Goal: Information Seeking & Learning: Learn about a topic

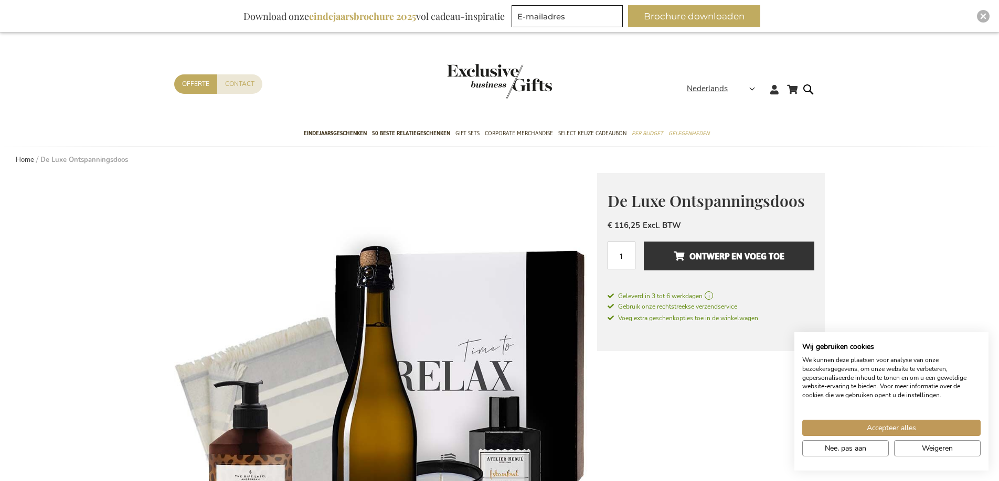
click at [500, 85] on img "store logo" at bounding box center [499, 81] width 105 height 35
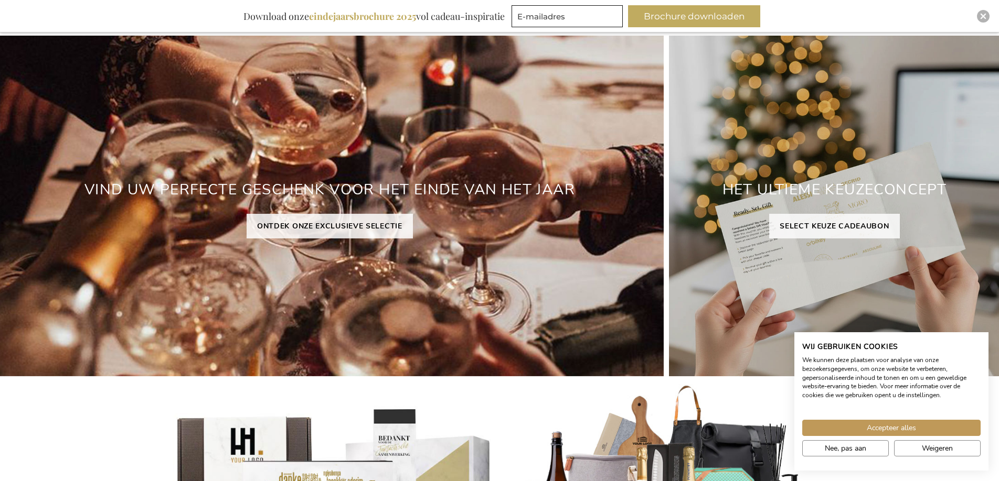
scroll to position [113, 2]
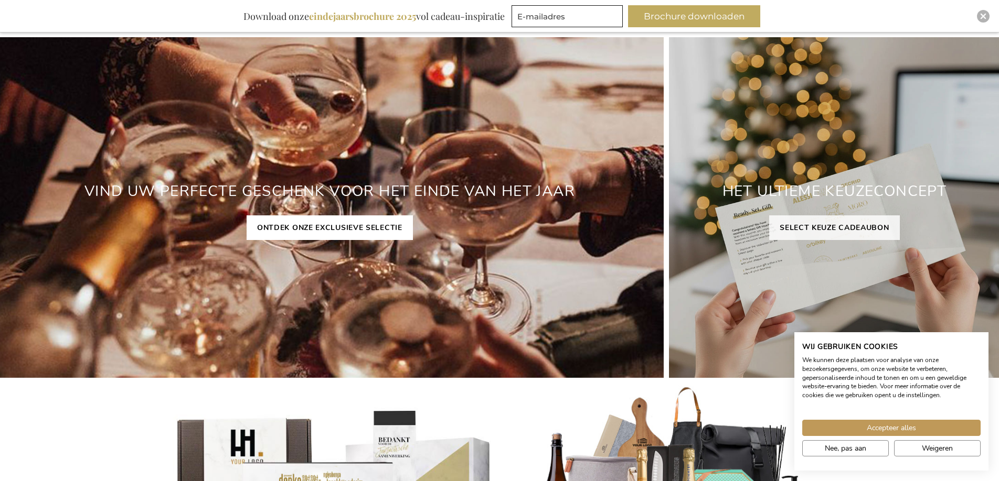
click at [327, 228] on link "ONTDEK ONZE EXCLUSIEVE SELECTIE" at bounding box center [329, 228] width 166 height 25
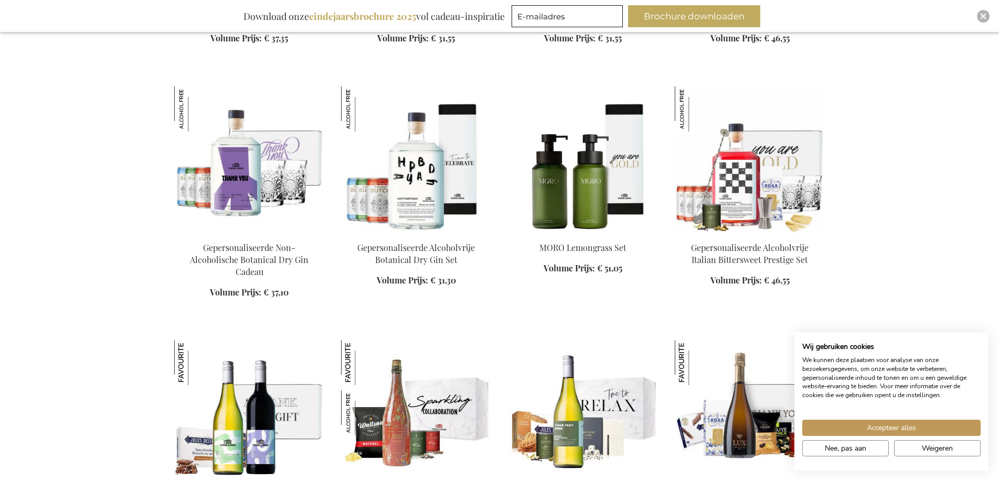
scroll to position [1193, 0]
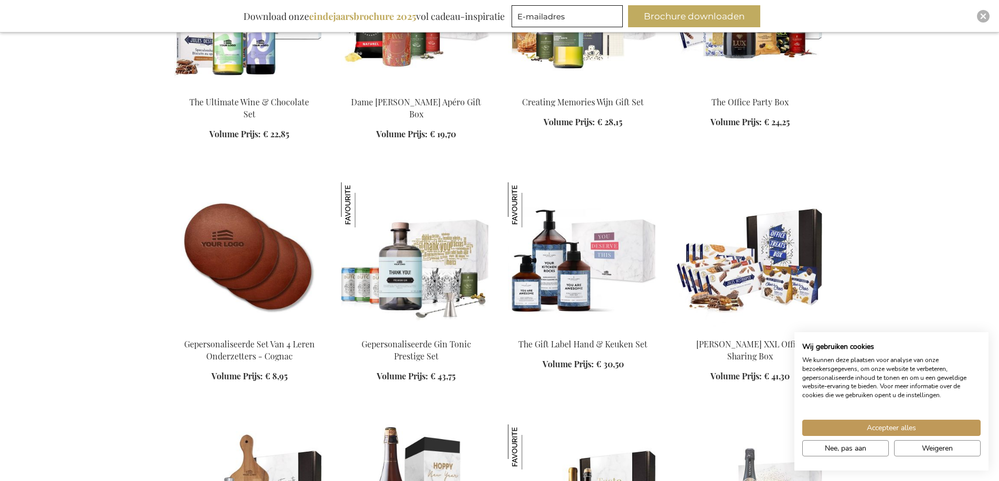
scroll to position [1603, 0]
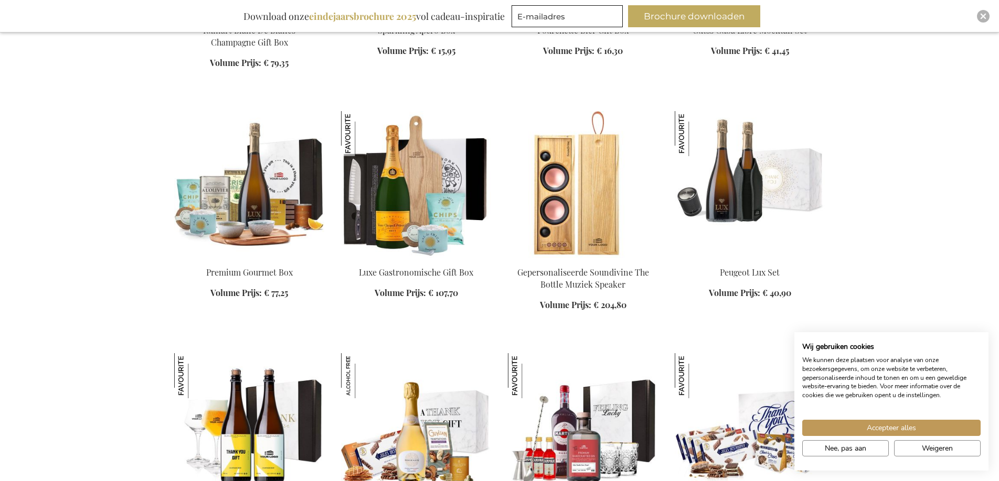
scroll to position [2391, 0]
click at [859, 427] on button "Accepteer alles" at bounding box center [891, 428] width 178 height 16
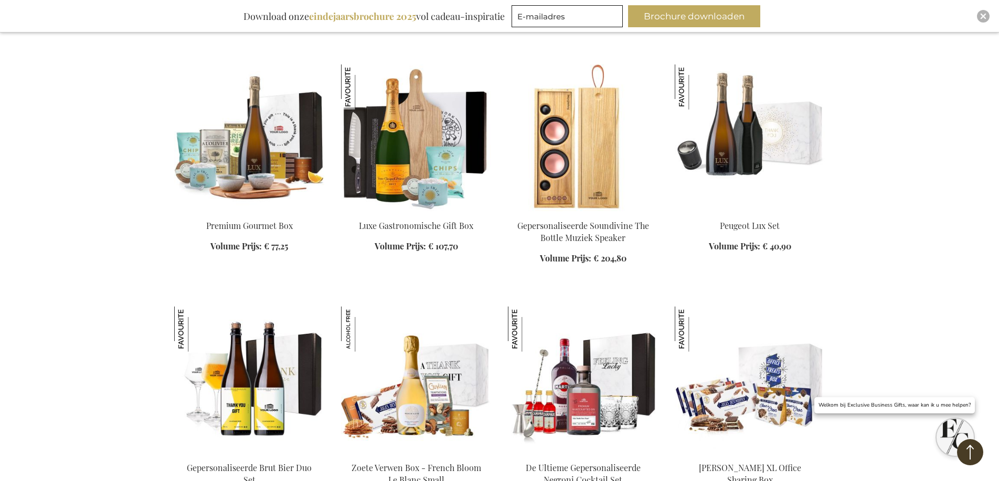
scroll to position [2428, 0]
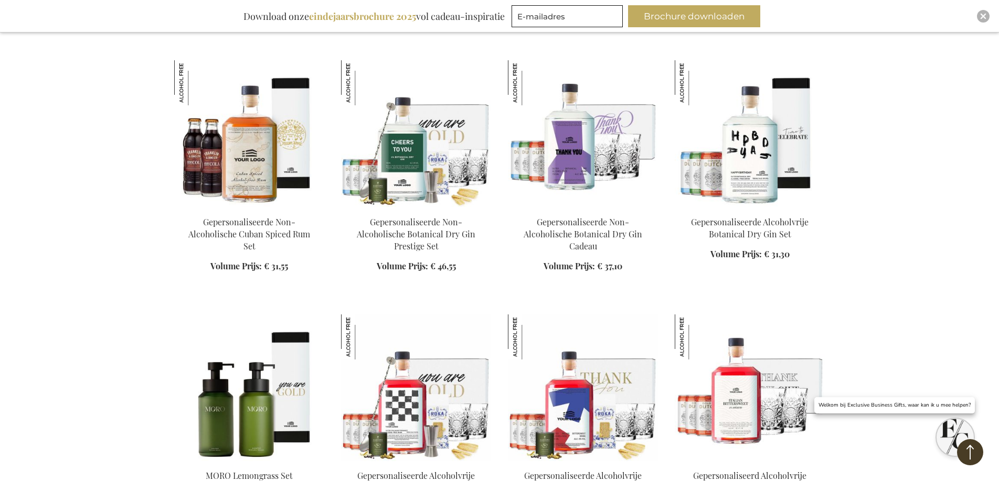
scroll to position [3411, 0]
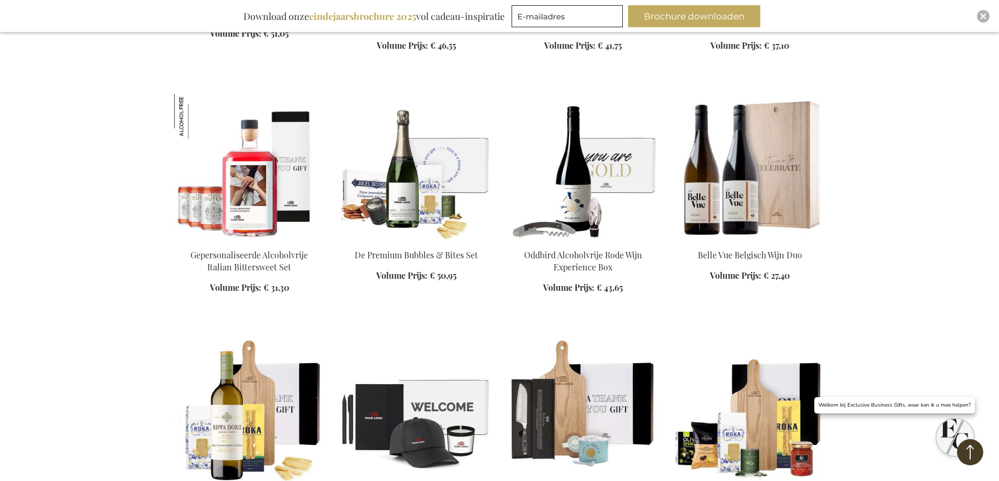
scroll to position [4023, 0]
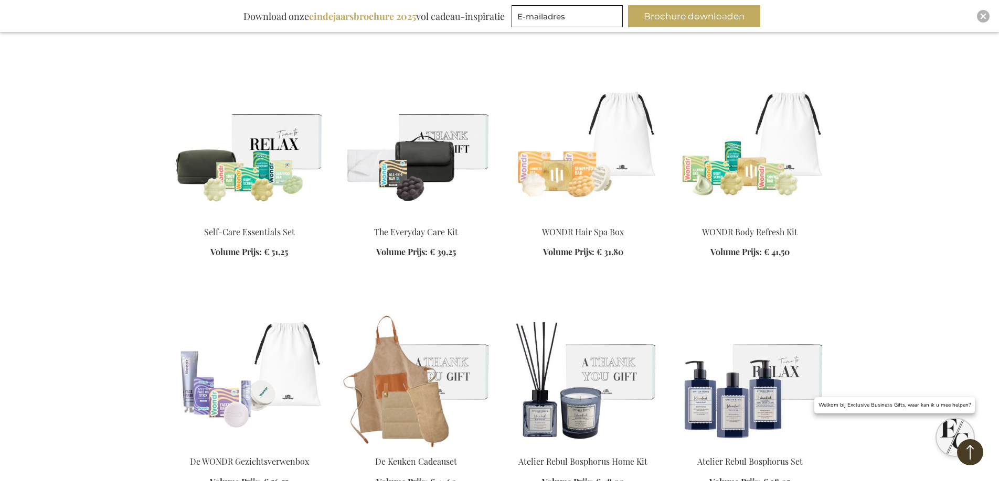
scroll to position [4816, 0]
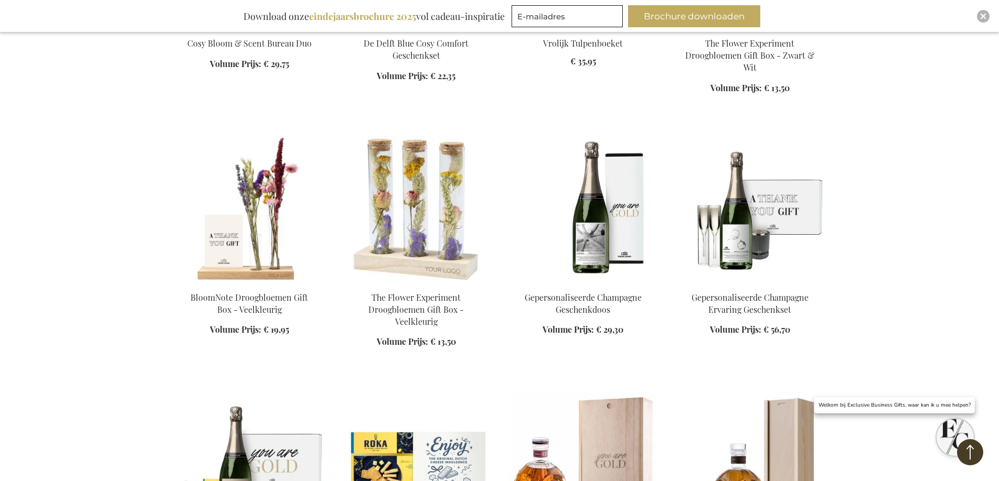
scroll to position [6008, 0]
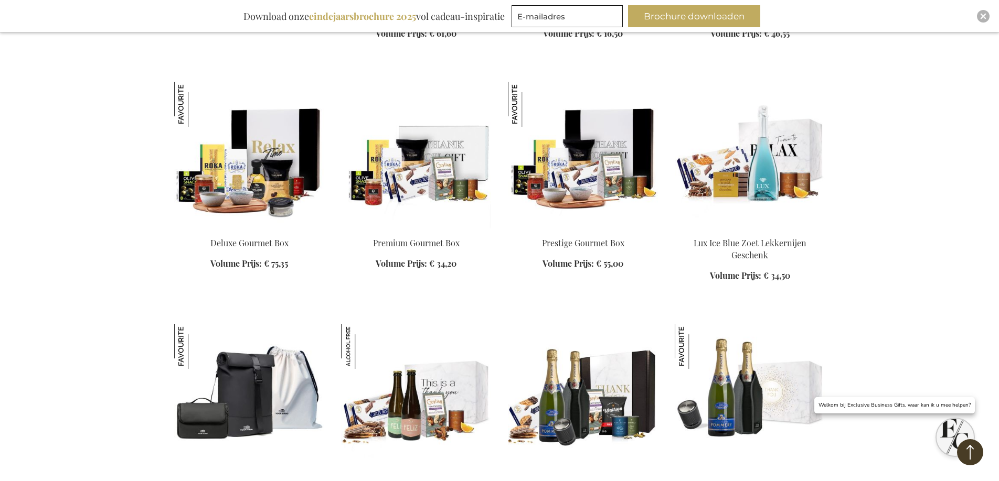
scroll to position [8099, 0]
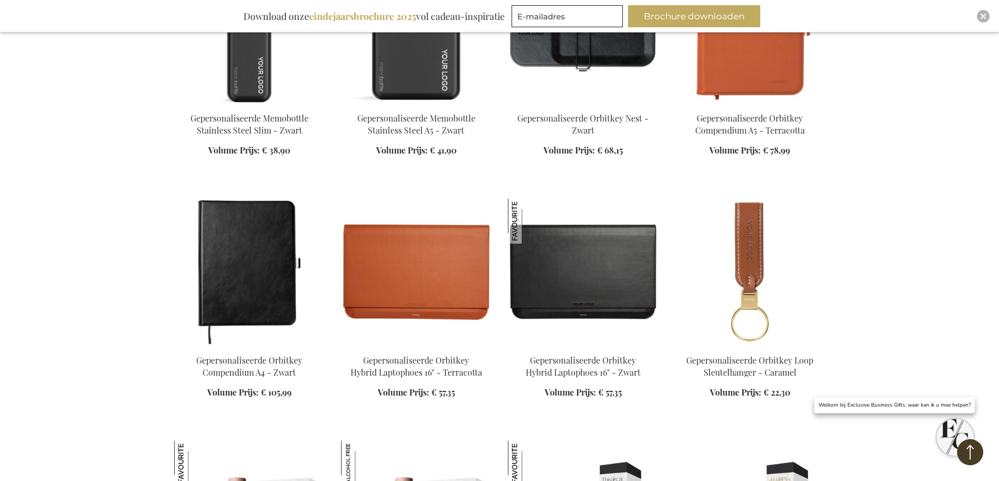
scroll to position [9074, 0]
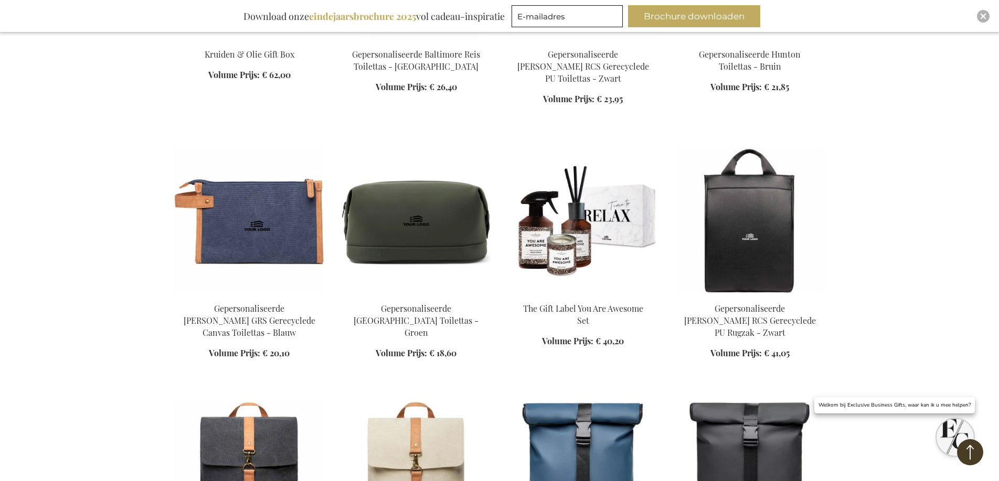
scroll to position [9869, 1]
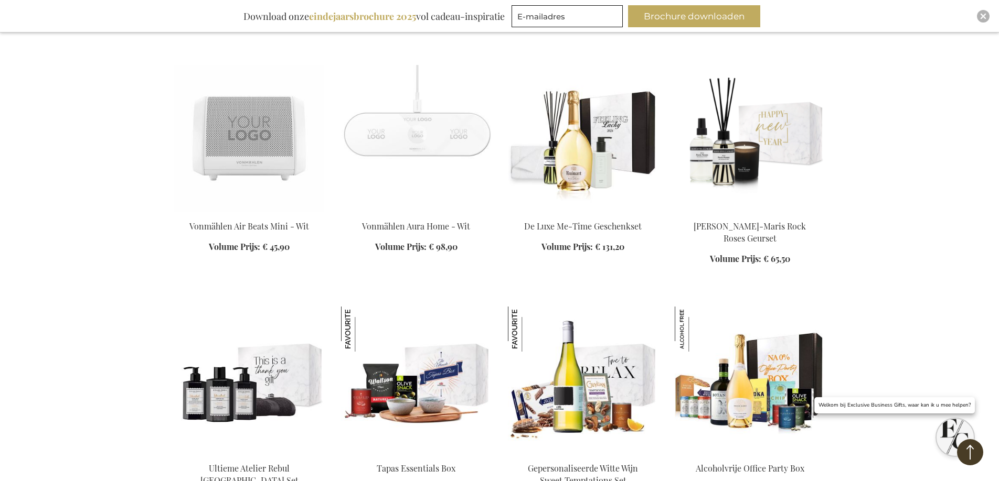
scroll to position [12878, 0]
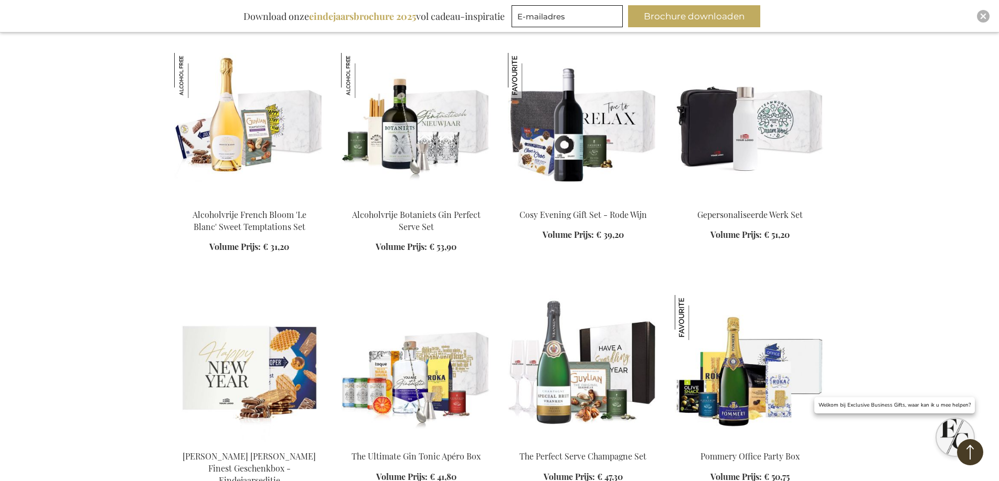
scroll to position [13615, 0]
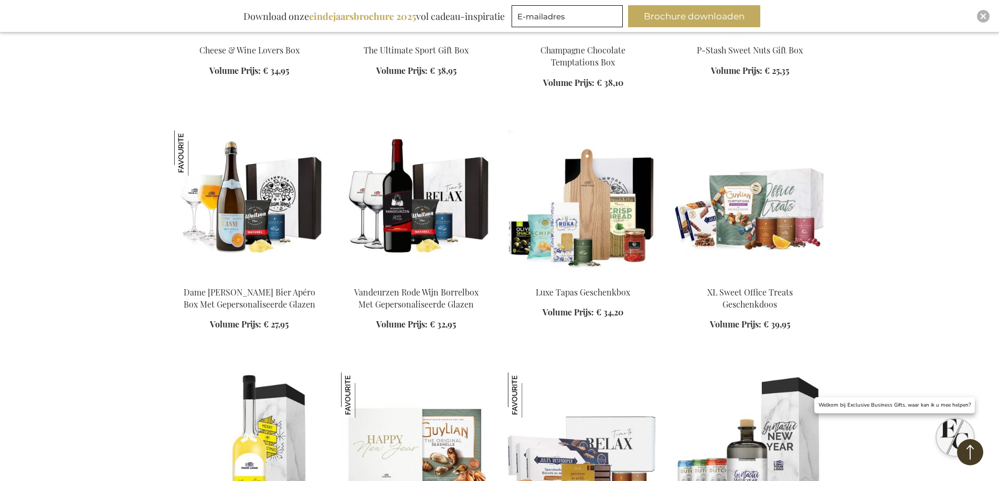
scroll to position [14619, 1]
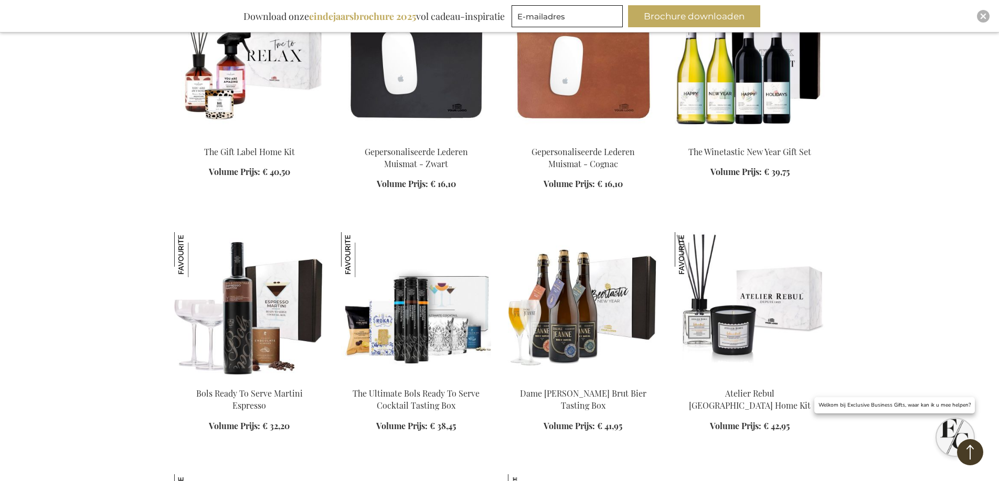
scroll to position [15128, 0]
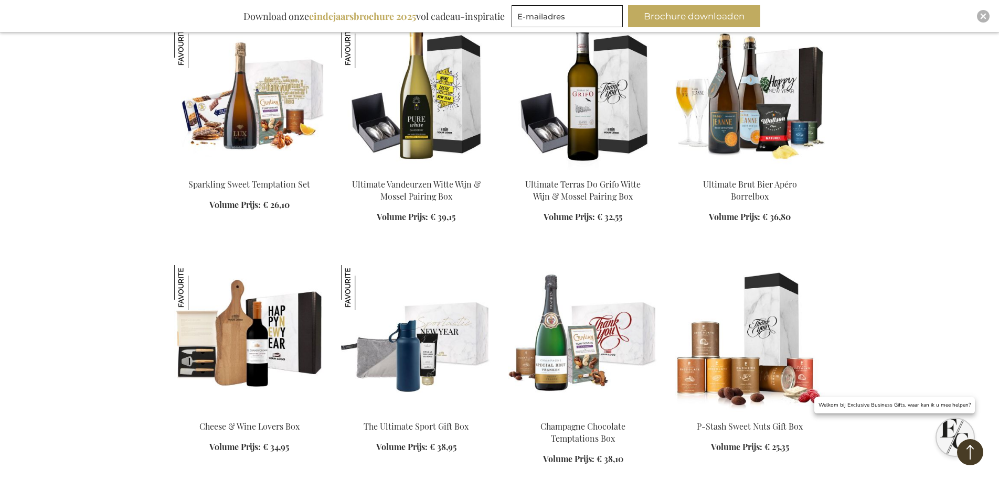
scroll to position [14140, 0]
